Goal: Task Accomplishment & Management: Manage account settings

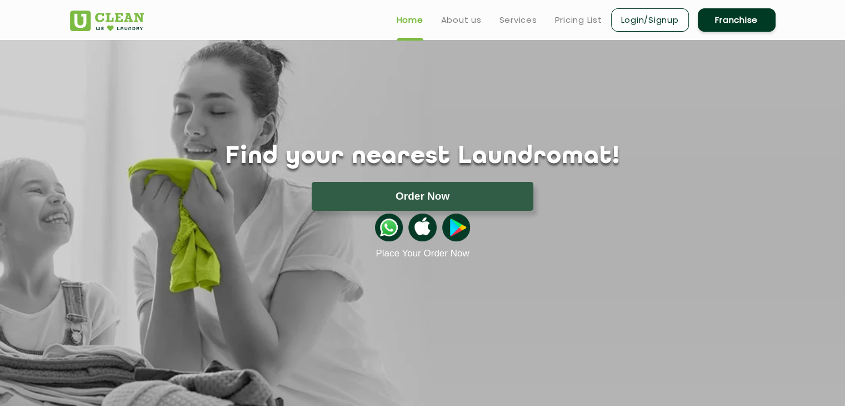
click at [656, 29] on link "Login/Signup" at bounding box center [650, 19] width 78 height 23
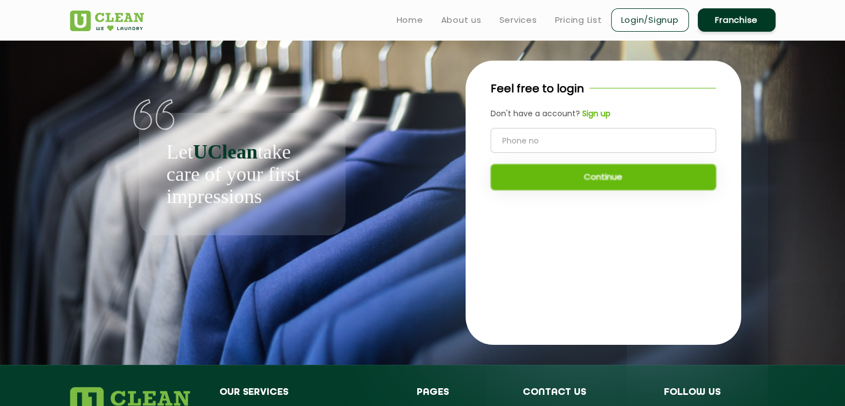
click at [624, 134] on input "tel" at bounding box center [604, 140] width 226 height 25
type input "9528832855"
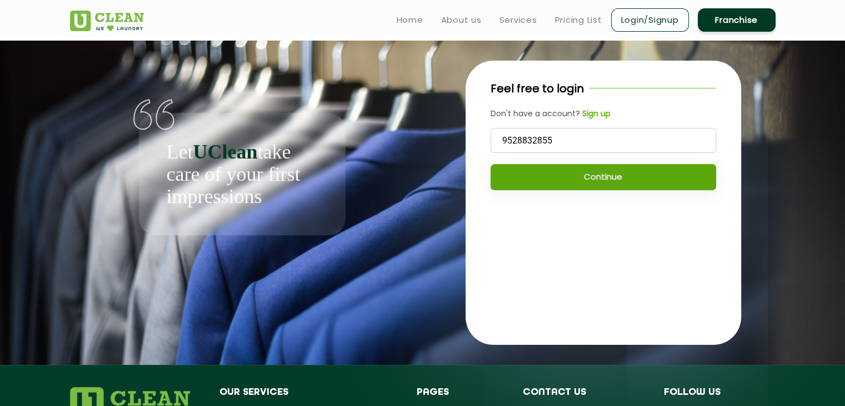
click at [594, 181] on button "Continue" at bounding box center [604, 177] width 226 height 26
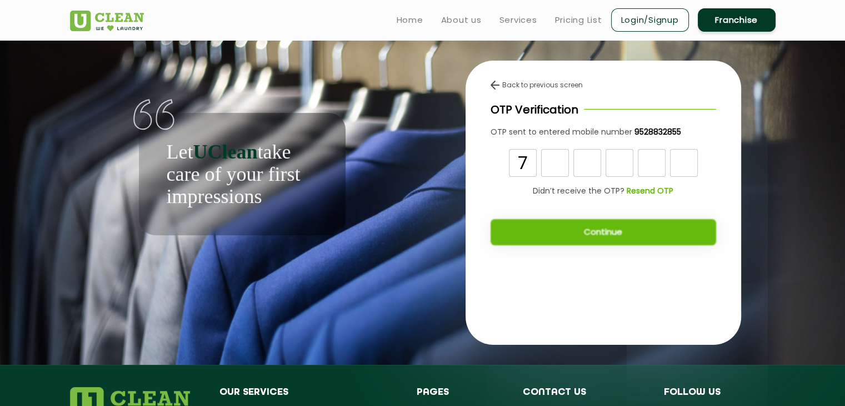
type input "7"
type input "6"
type input "9"
type input "7"
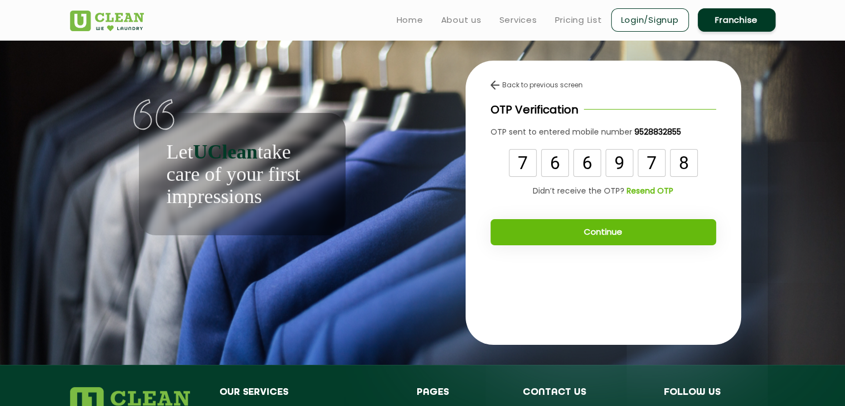
type input "8"
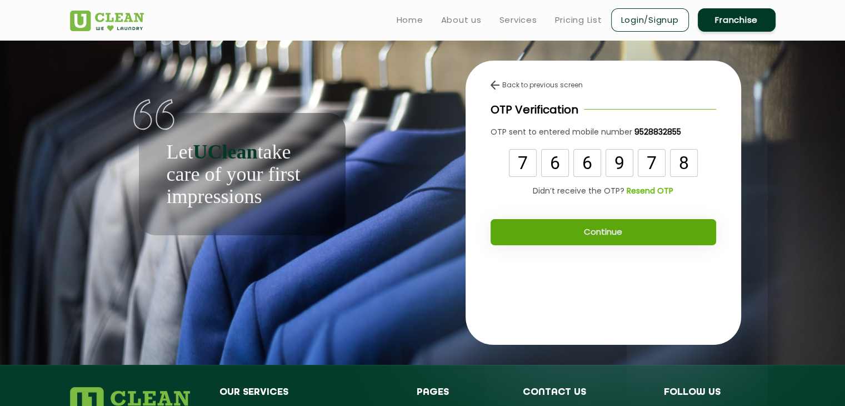
click at [596, 230] on button "Continue" at bounding box center [604, 232] width 226 height 26
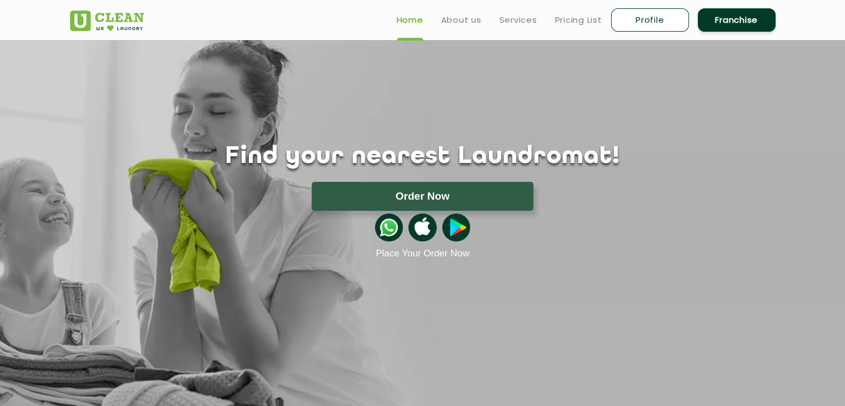
click at [639, 26] on link "Profile" at bounding box center [650, 19] width 78 height 23
select select
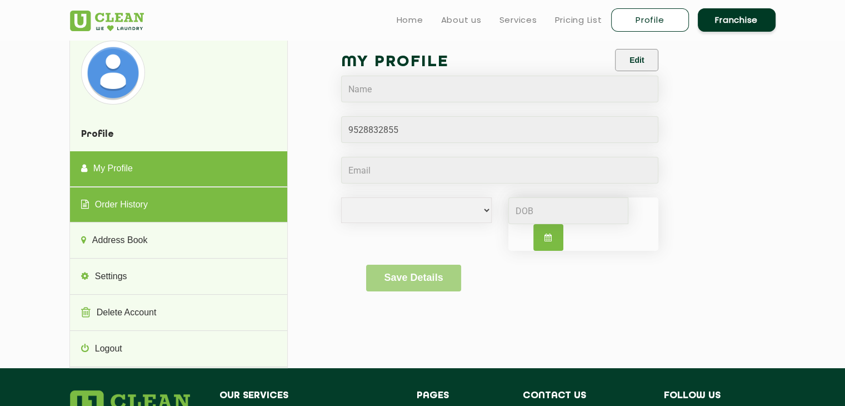
click at [265, 206] on link "Order History" at bounding box center [178, 205] width 217 height 36
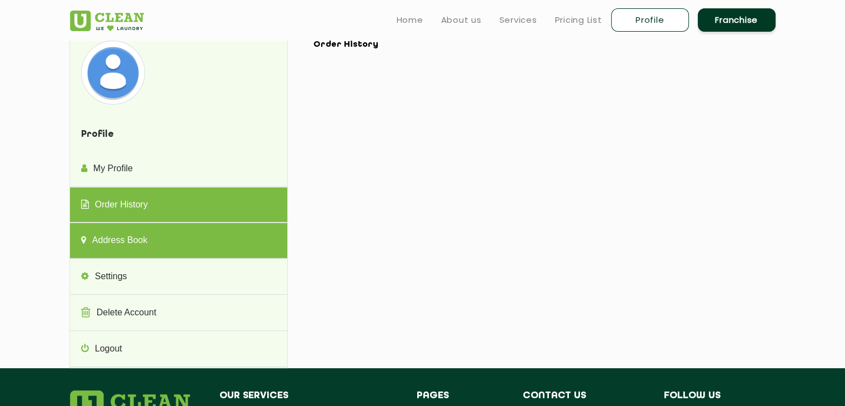
click at [252, 246] on link "Address Book" at bounding box center [178, 241] width 217 height 36
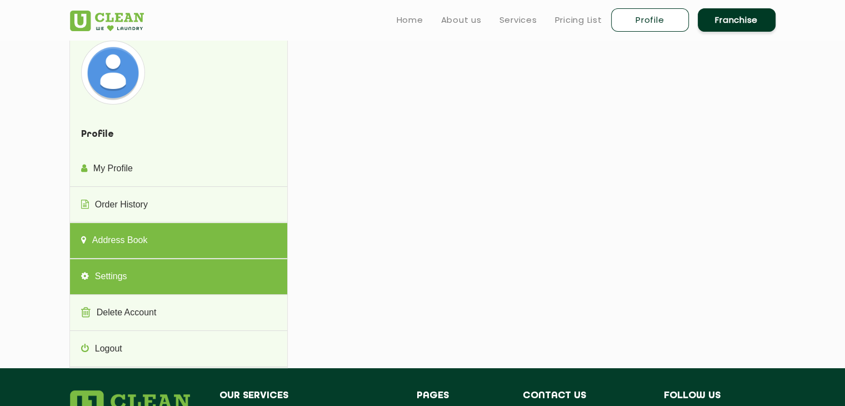
click at [242, 272] on link "Settings" at bounding box center [178, 277] width 217 height 36
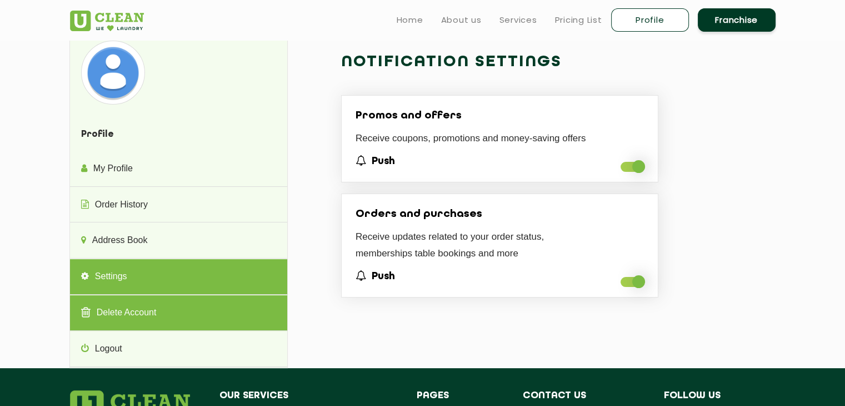
click at [230, 300] on link "Delete Account" at bounding box center [178, 313] width 217 height 36
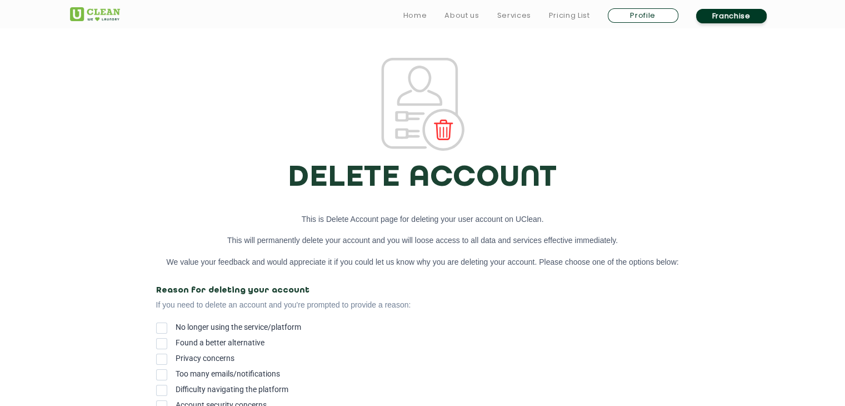
select select
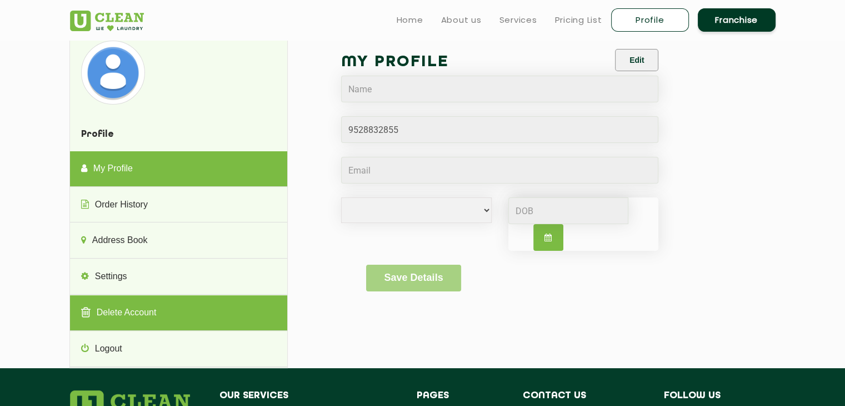
click at [177, 312] on link "Delete Account" at bounding box center [178, 313] width 217 height 36
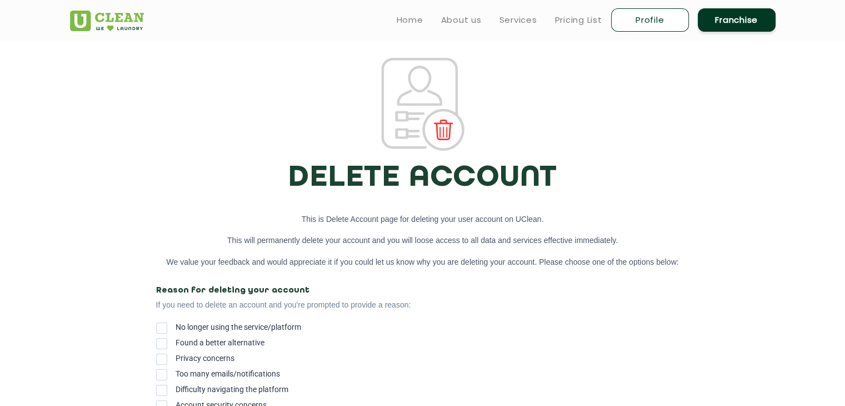
click at [405, 98] on img at bounding box center [422, 104] width 83 height 93
select select
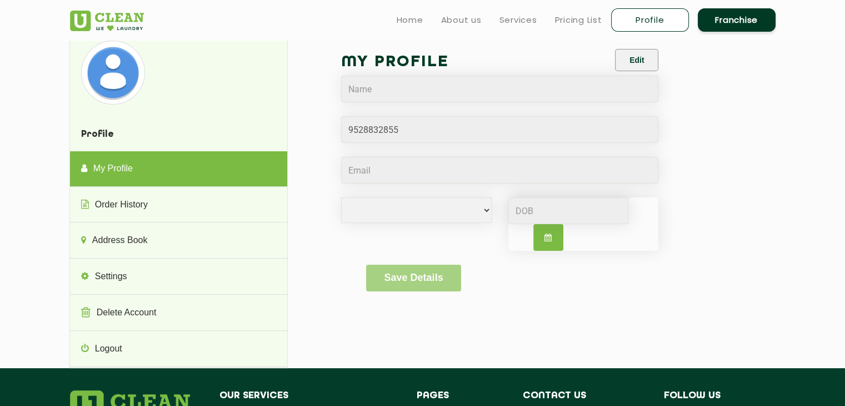
click at [29, 188] on section "Profile My Profile Order History Address Book Settings Delete Account Logout Pr…" at bounding box center [422, 204] width 845 height 328
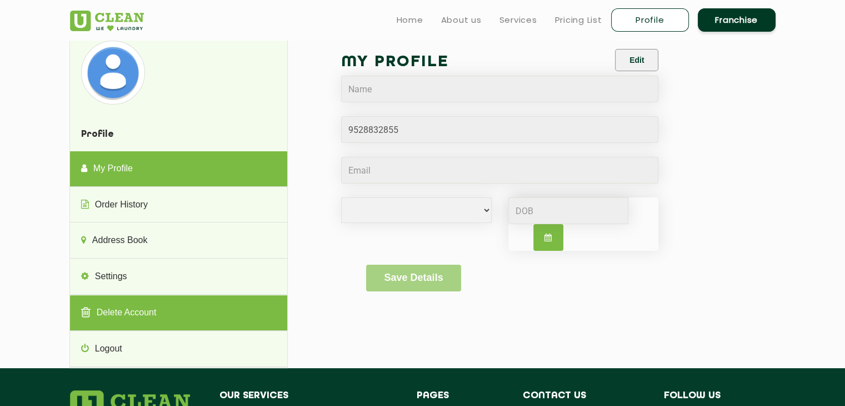
click at [190, 305] on link "Delete Account" at bounding box center [178, 313] width 217 height 36
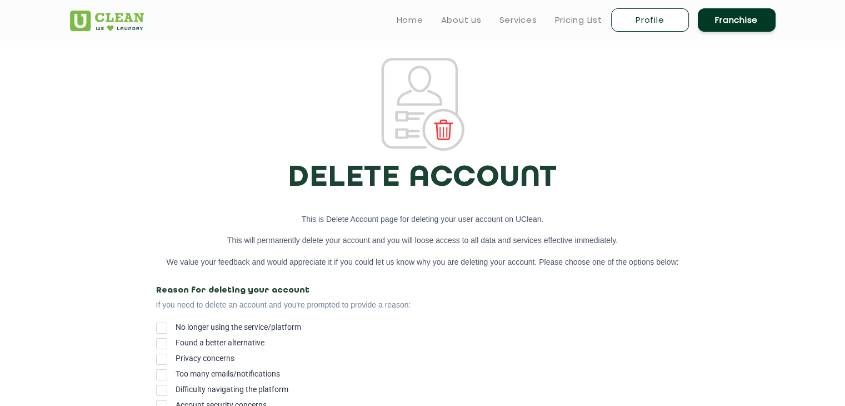
click at [145, 258] on div "DELETE ACCOUNT This is Delete Account page for deleting your user account on UC…" at bounding box center [423, 281] width 556 height 447
select select
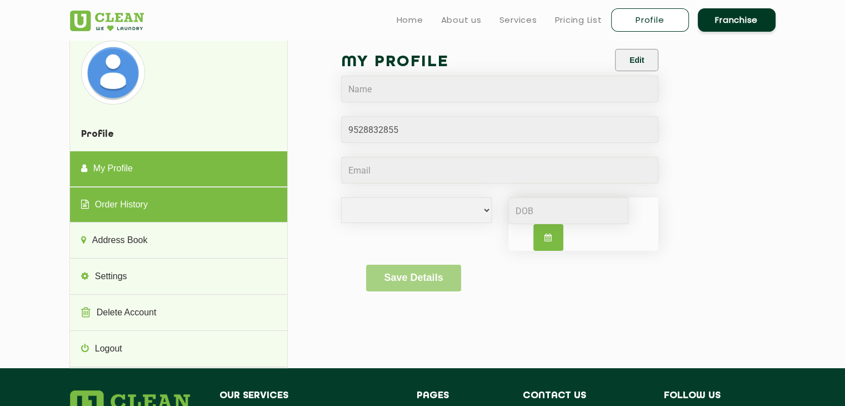
click at [169, 205] on link "Order History" at bounding box center [178, 205] width 217 height 36
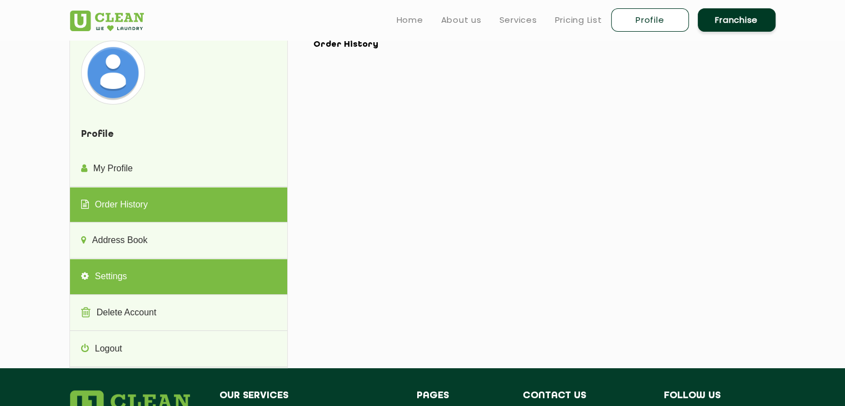
click at [169, 273] on link "Settings" at bounding box center [178, 277] width 217 height 36
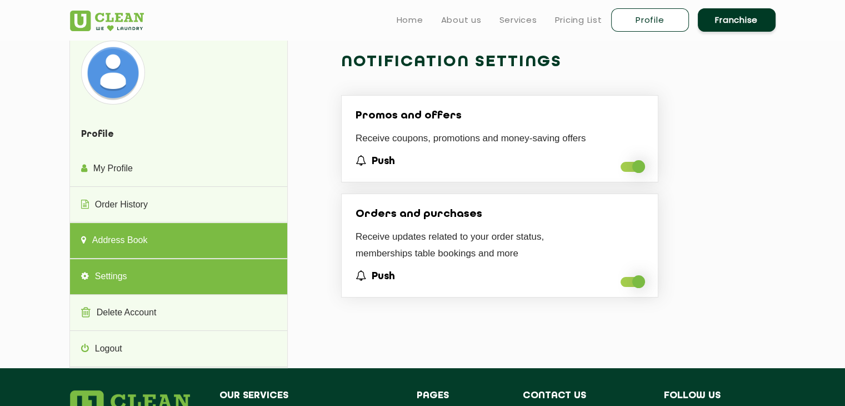
click at [260, 235] on link "Address Book" at bounding box center [178, 241] width 217 height 36
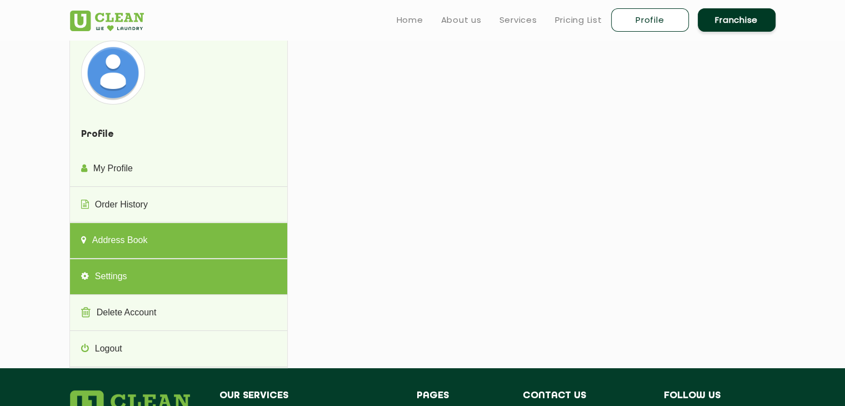
click at [216, 270] on link "Settings" at bounding box center [178, 277] width 217 height 36
